Goal: Task Accomplishment & Management: Manage account settings

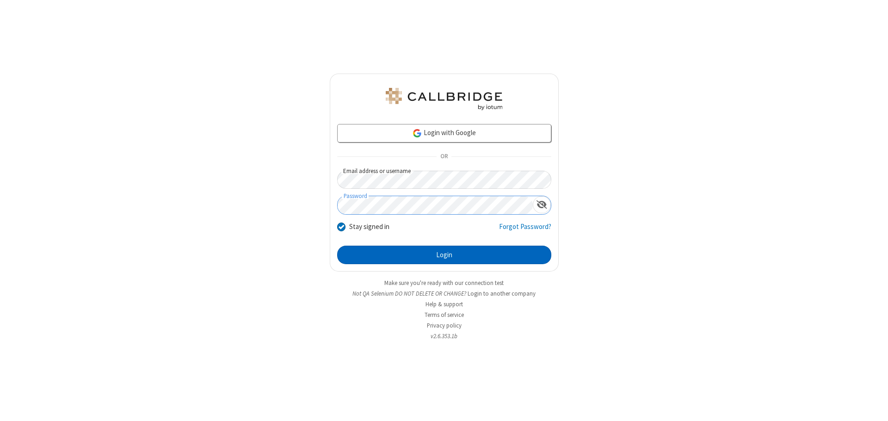
click at [444, 255] on button "Login" at bounding box center [444, 255] width 214 height 19
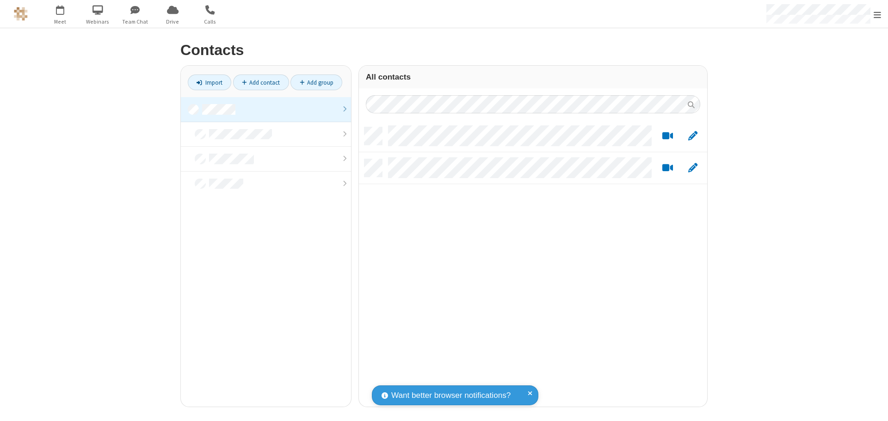
click at [261, 82] on link "Add contact" at bounding box center [261, 82] width 56 height 16
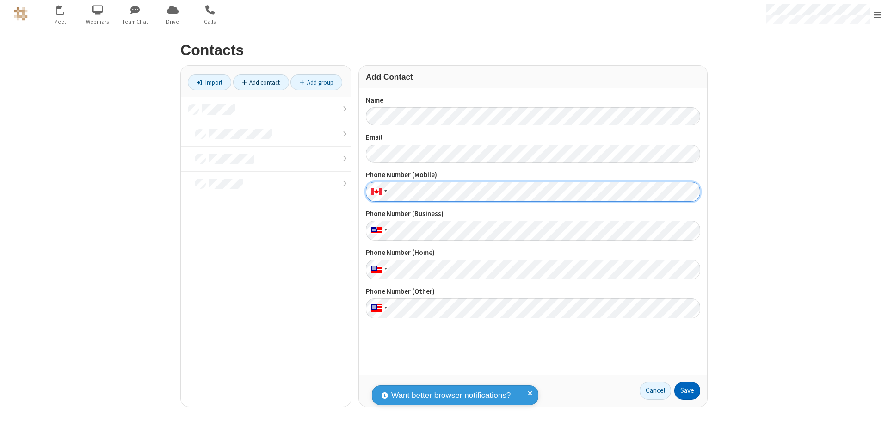
click at [687, 390] on button "Save" at bounding box center [687, 391] width 26 height 19
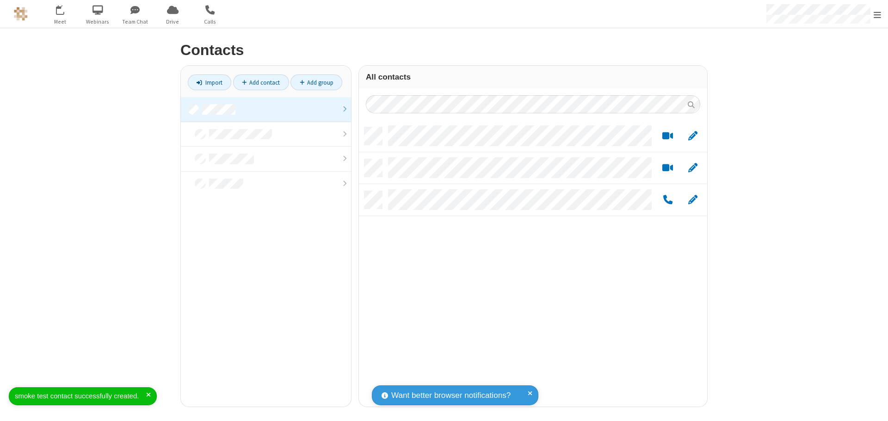
scroll to position [279, 341]
